Goal: Find specific page/section: Find specific page/section

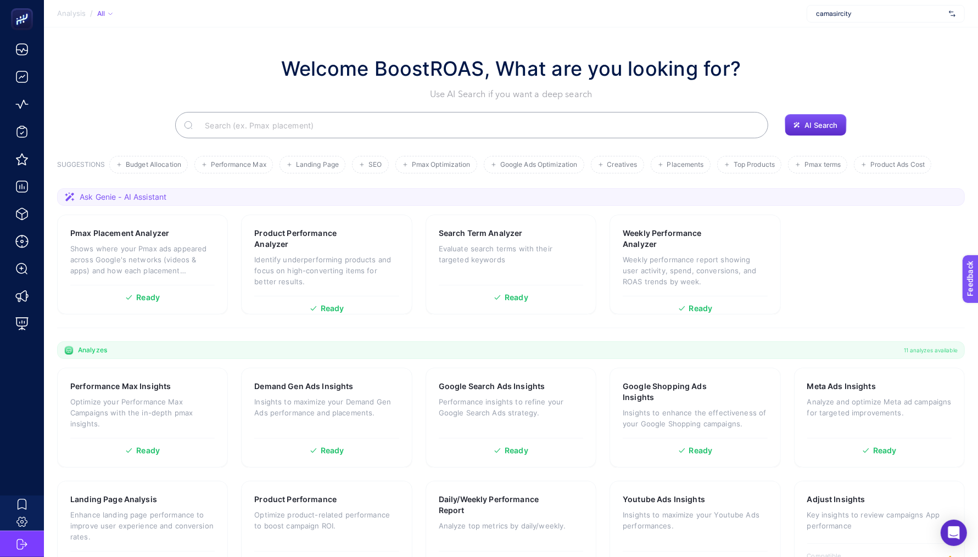
click at [860, 10] on span "camasircity" at bounding box center [880, 13] width 129 height 9
type input "tailor"
click at [872, 36] on div "Tailors Room" at bounding box center [885, 36] width 157 height 18
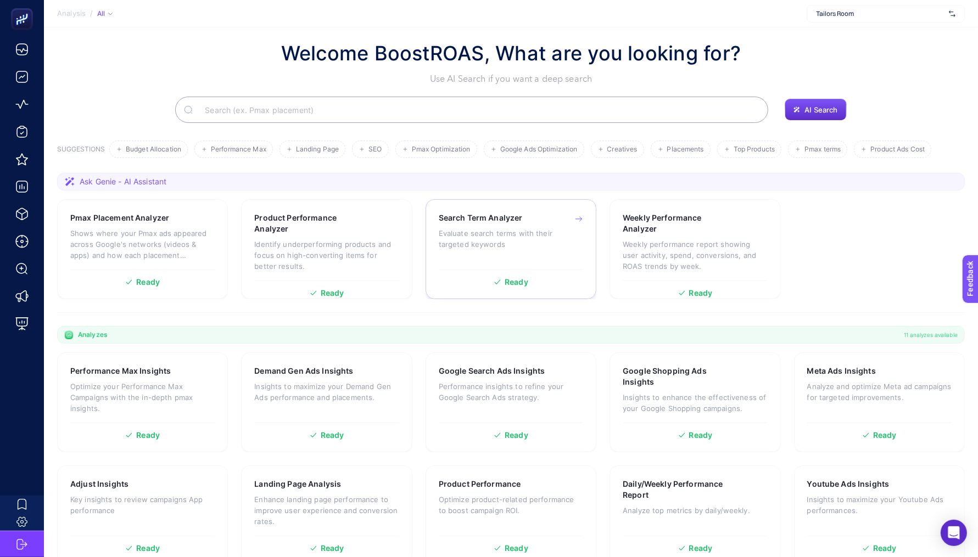
scroll to position [18, 0]
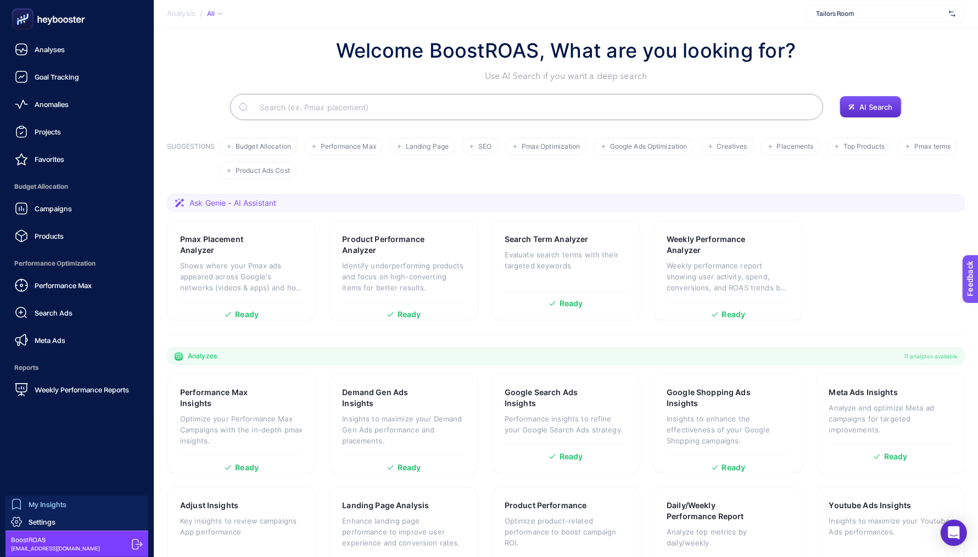
click at [22, 507] on div "My Insights" at bounding box center [38, 504] width 55 height 11
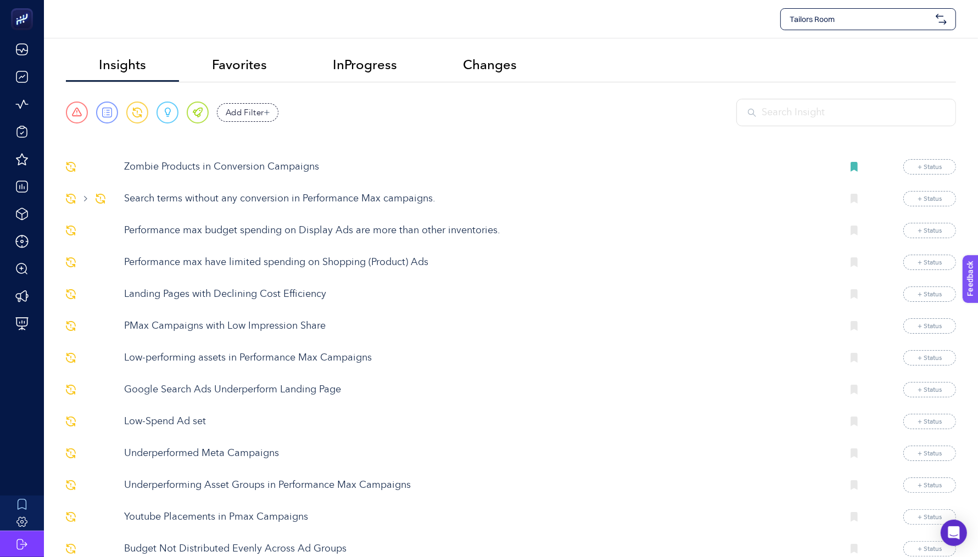
click at [835, 118] on input "text" at bounding box center [853, 112] width 183 height 15
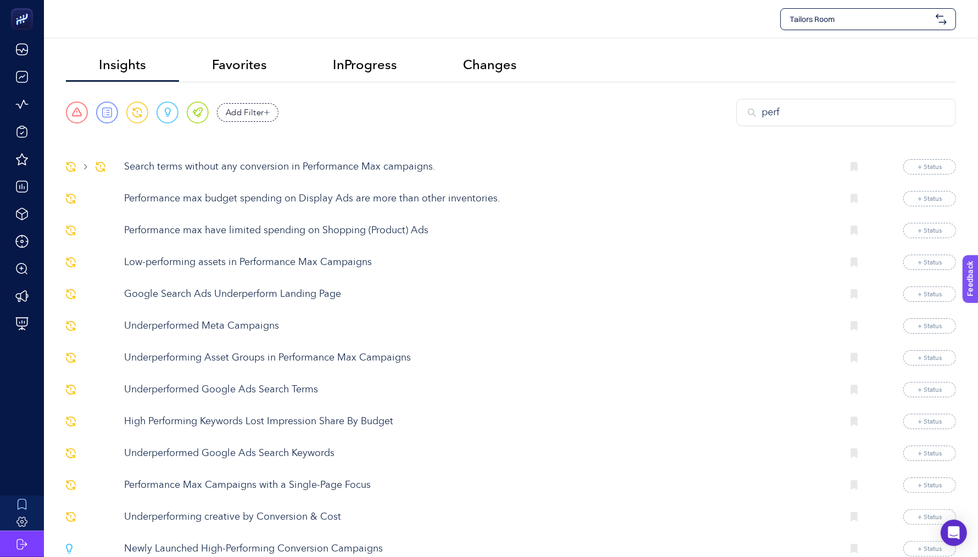
click at [819, 107] on input "perf" at bounding box center [853, 112] width 183 height 15
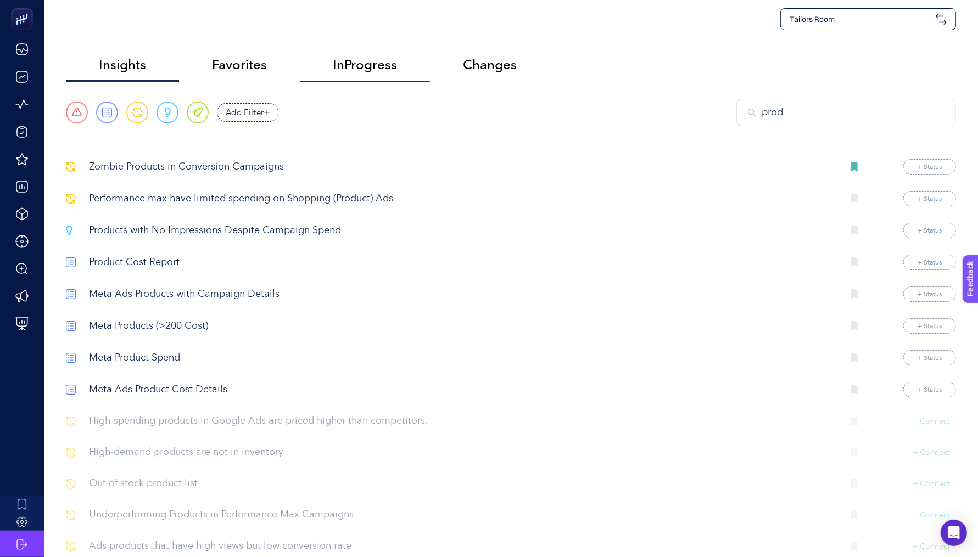
type input "prod"
